Goal: Task Accomplishment & Management: Use online tool/utility

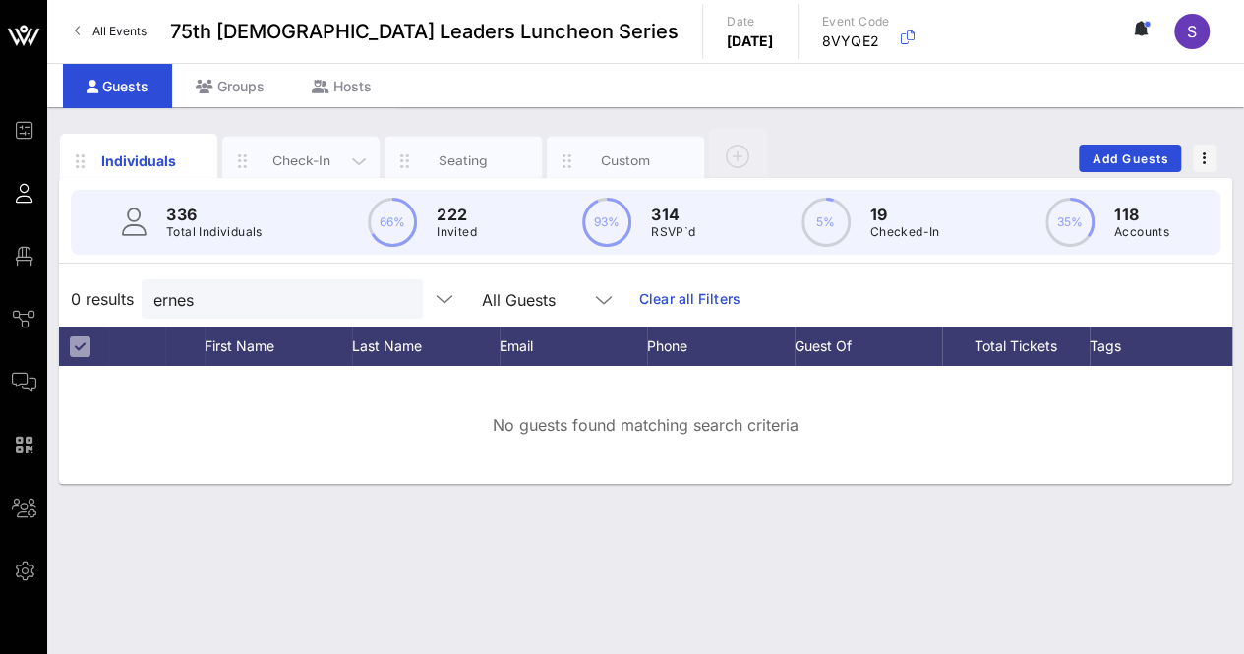
click at [292, 149] on div "Check-In" at bounding box center [300, 161] width 157 height 49
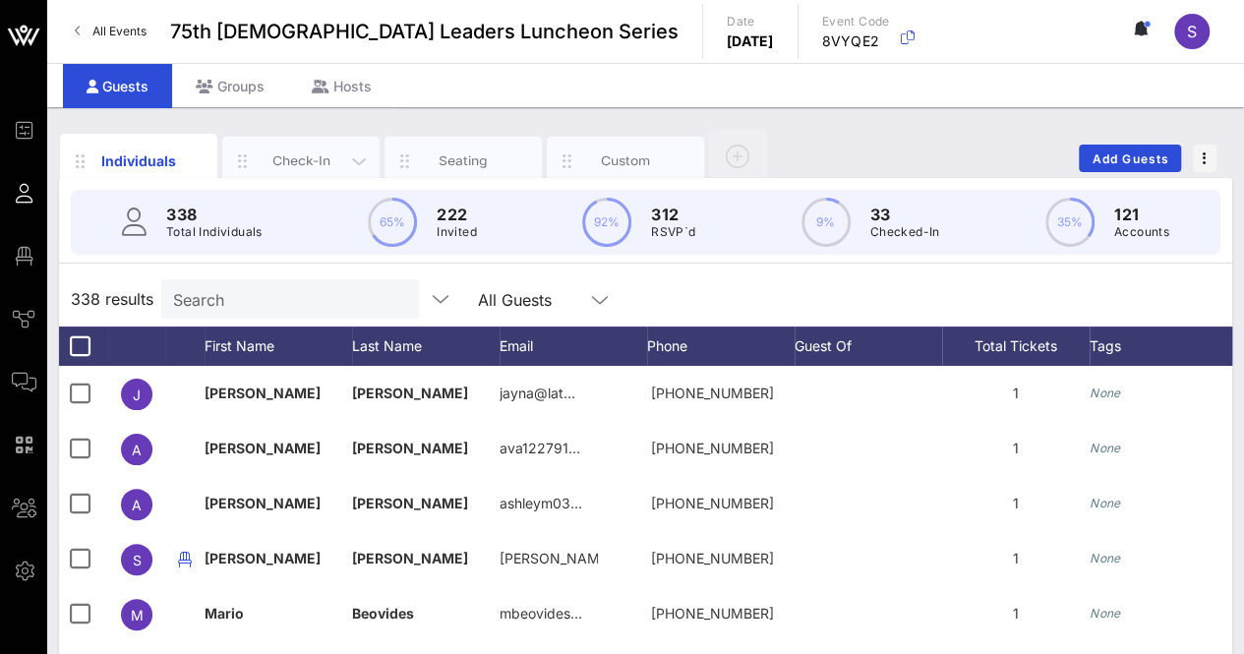
click at [285, 151] on div "Check-In" at bounding box center [302, 160] width 88 height 19
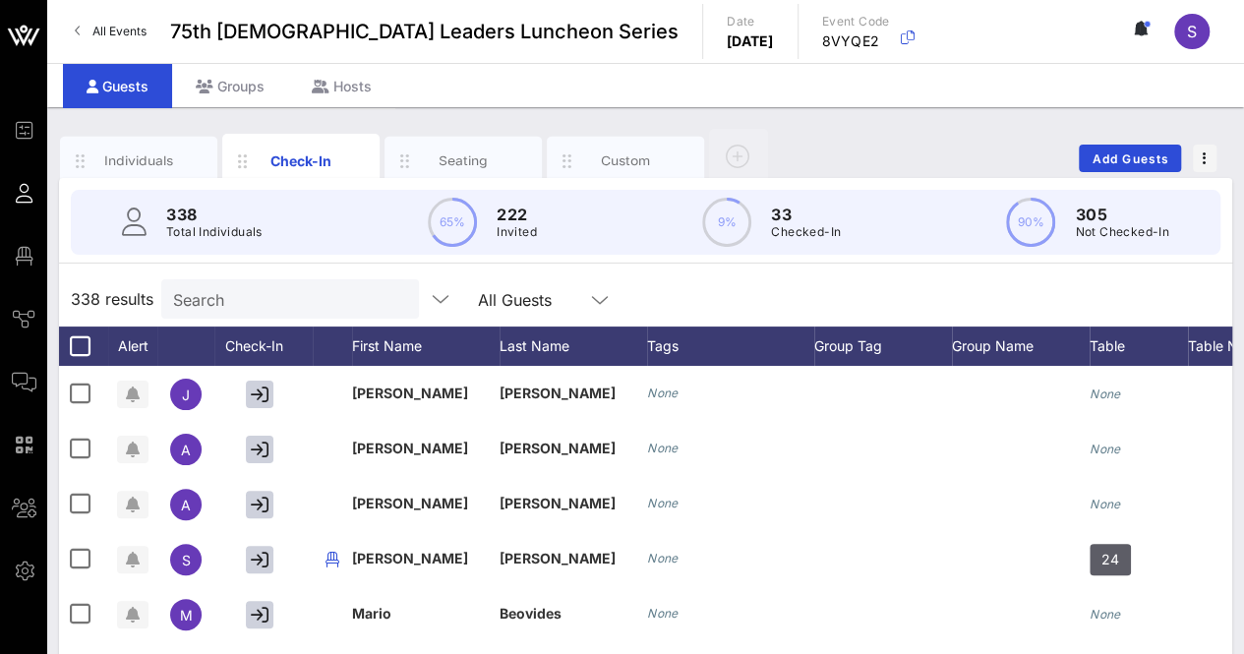
click at [919, 130] on div "Individuals Check-In Seating Custom Add Guests" at bounding box center [645, 158] width 1173 height 63
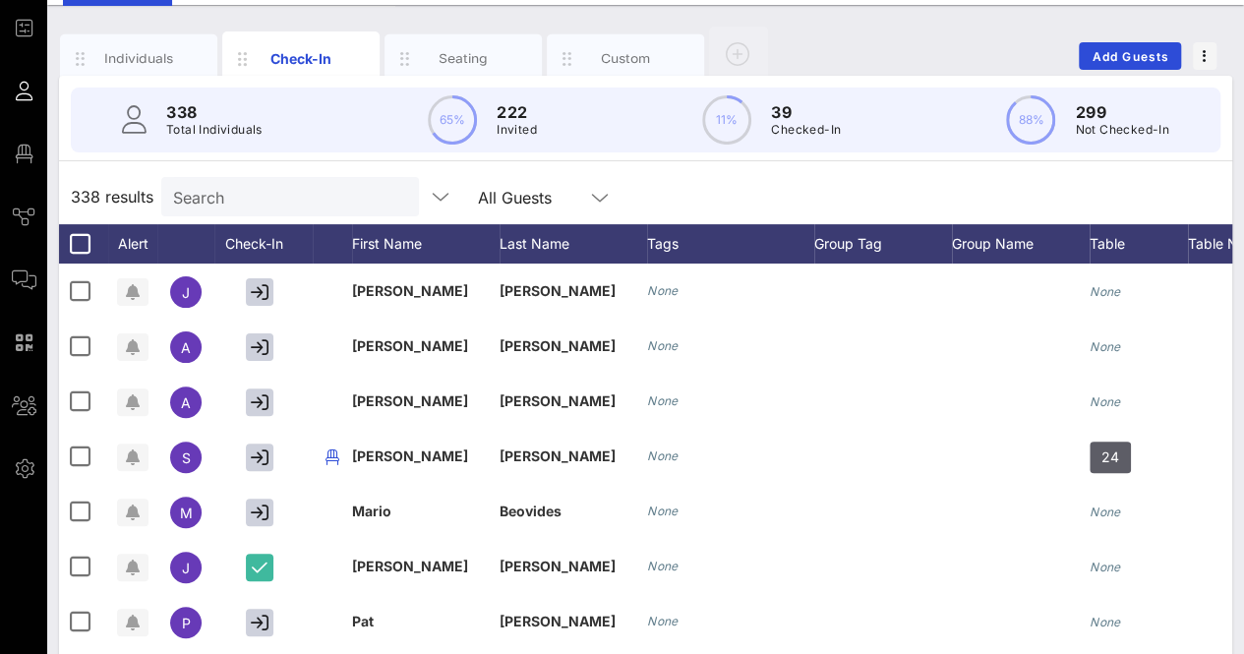
scroll to position [55, 0]
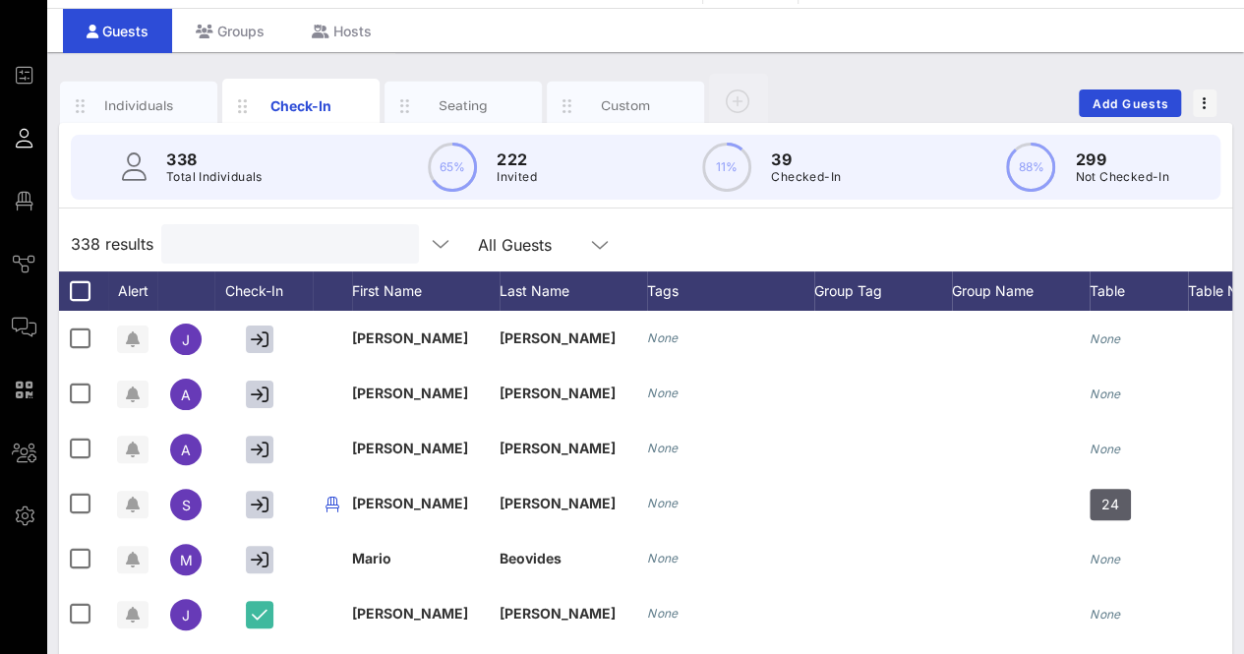
click at [368, 242] on input "text" at bounding box center [288, 244] width 230 height 26
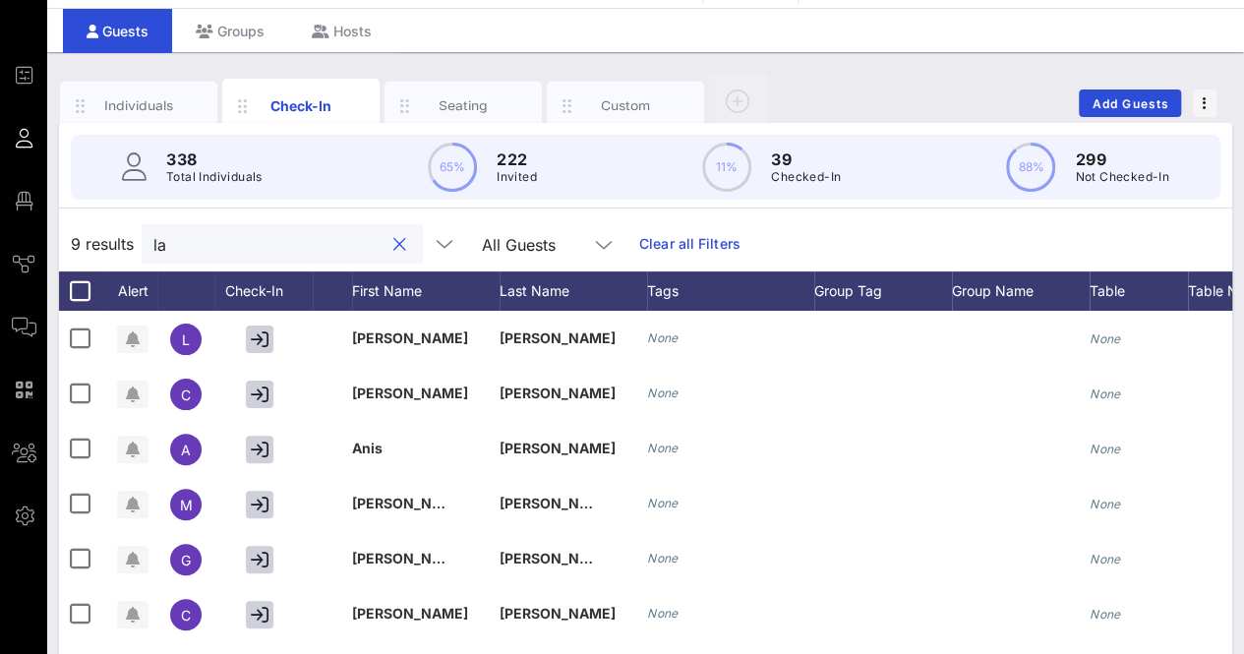
type input "l"
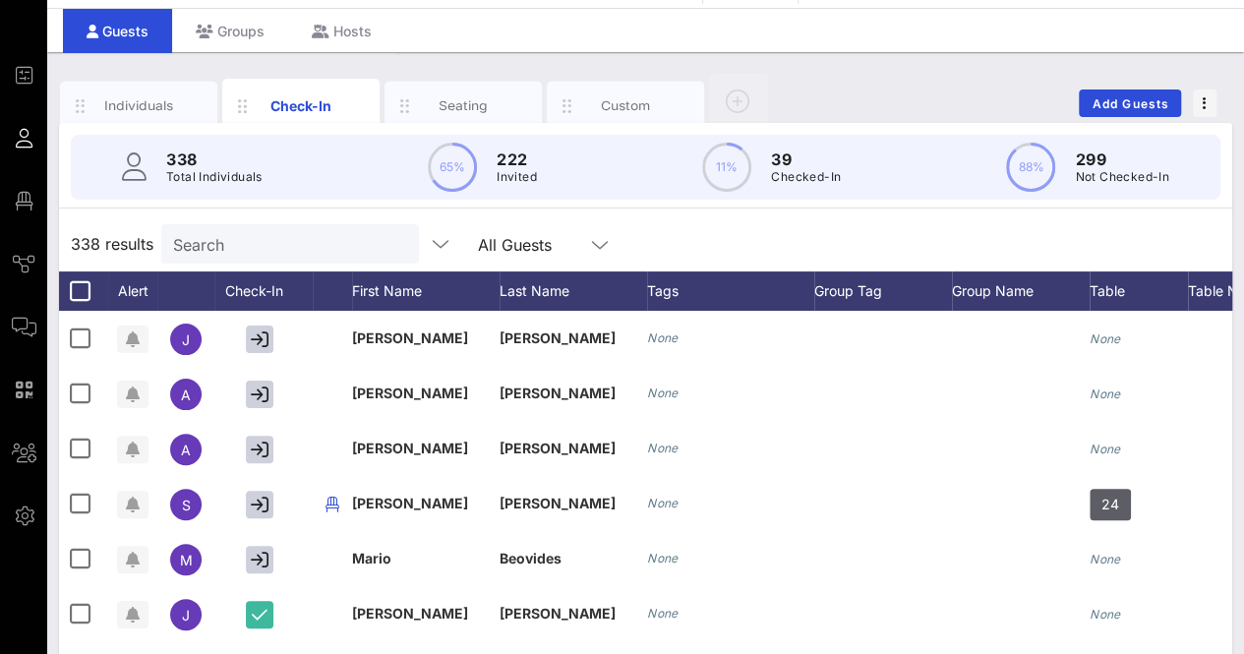
click at [692, 213] on div "338 Total Individuals 65% 222 Invited 11% 39 Checked-In 88% 299 Not Checked-In …" at bounding box center [645, 512] width 1173 height 778
